Goal: Check status

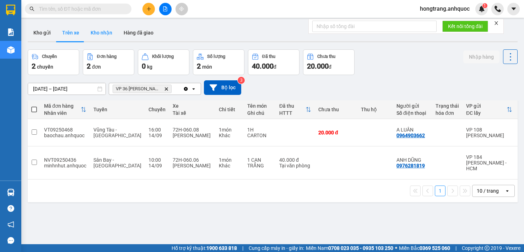
click at [104, 33] on button "Kho nhận" at bounding box center [101, 32] width 33 height 17
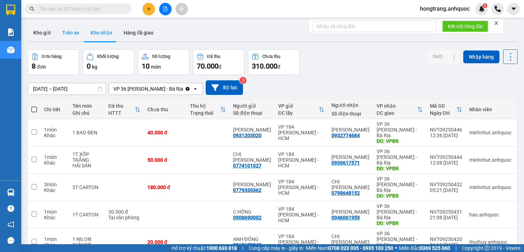
click at [68, 32] on button "Trên xe" at bounding box center [70, 32] width 28 height 17
type input "[DATE] – [DATE]"
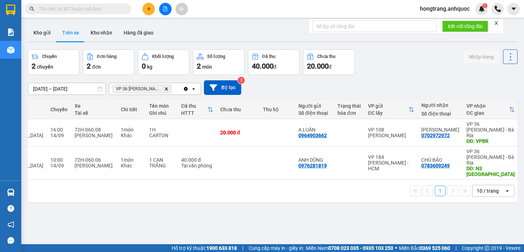
scroll to position [0, 102]
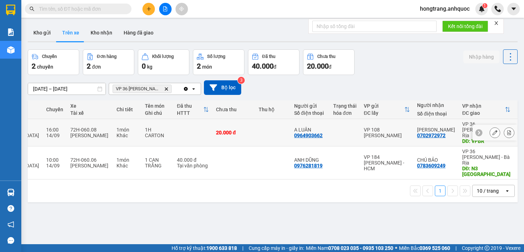
click at [507, 130] on icon at bounding box center [509, 132] width 4 height 5
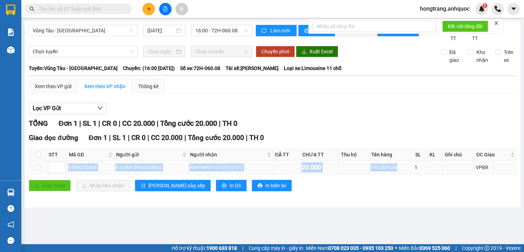
drag, startPoint x: 67, startPoint y: 174, endPoint x: 398, endPoint y: 179, distance: 331.0
click at [398, 174] on tr "VT09250468 A LUÂN 0964903662 ANH MINH 0702972972 20.000 1H CARTON 1 VPBR" at bounding box center [272, 168] width 487 height 14
copy tr "VT09250468 A LUÂN 0964903662 ANH MINH 0702972972 20.000 1H CARTON"
drag, startPoint x: 119, startPoint y: 74, endPoint x: 283, endPoint y: 77, distance: 163.4
click at [283, 72] on div "Tuyến: Vũng Tàu - Quận 1 Chuyến: (16:00 - 14/09/2025) Số xe: 72H-060.08 Tài xế:…" at bounding box center [273, 68] width 488 height 8
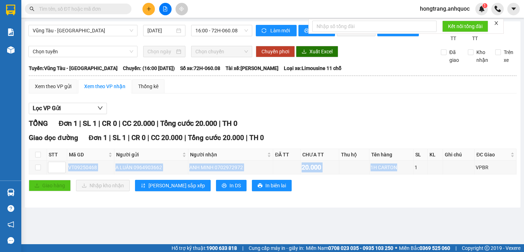
copy div "16:00 - 14/09/2025) Số xe: 72H-060.08 Tài xế: TRỊNH DUY KHÁNH"
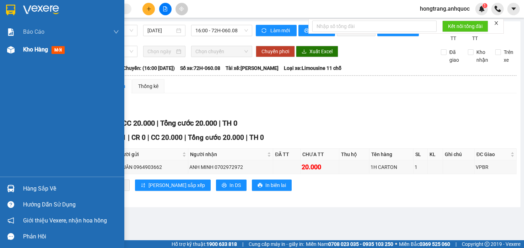
click at [10, 50] on img at bounding box center [10, 49] width 7 height 7
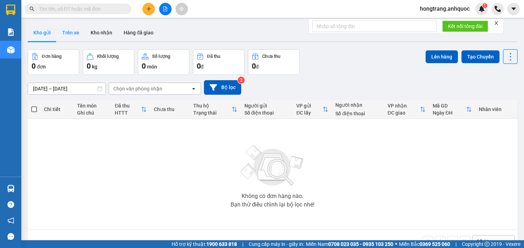
click at [73, 36] on button "Trên xe" at bounding box center [70, 32] width 28 height 17
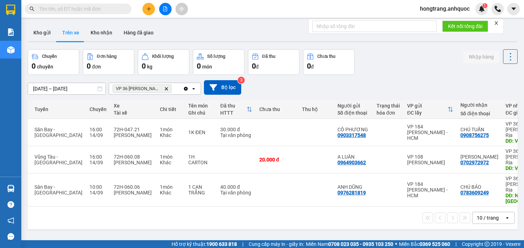
scroll to position [0, 58]
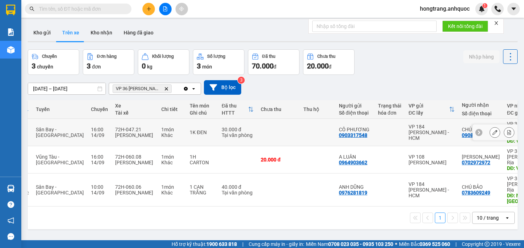
click at [506, 130] on icon at bounding box center [508, 132] width 5 height 5
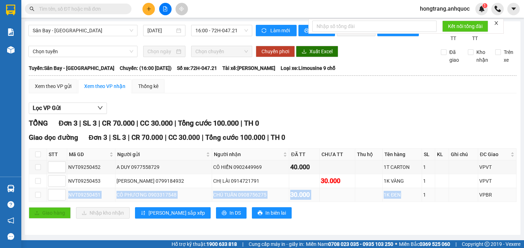
drag, startPoint x: 67, startPoint y: 204, endPoint x: 396, endPoint y: 202, distance: 328.8
click at [396, 202] on tr "NVT09250451 CÔ PHƯƠNG 0903317548 CHÚ TUẤN 0908756275 30.000 1K ĐEN 1 VPBR" at bounding box center [272, 195] width 487 height 14
copy tr "NVT09250451 CÔ PHƯƠNG 0903317548 CHÚ TUẤN 0908756275 30.000 1K ĐEN"
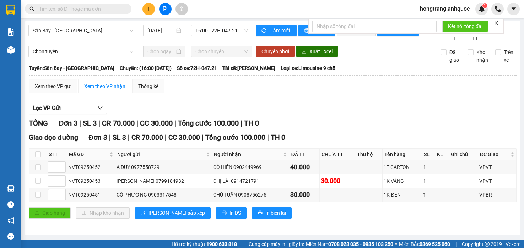
click at [96, 42] on div "Sân Bay - [GEOGRAPHIC_DATA] [DATE] 16:00 - 72H-047.21" at bounding box center [140, 33] width 224 height 17
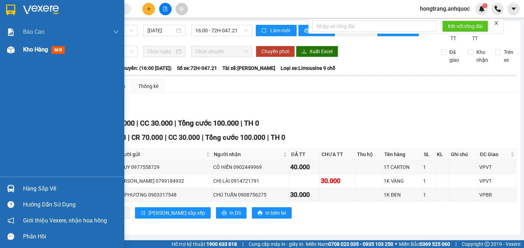
click at [11, 51] on img at bounding box center [10, 49] width 7 height 7
